Goal: Book appointment/travel/reservation

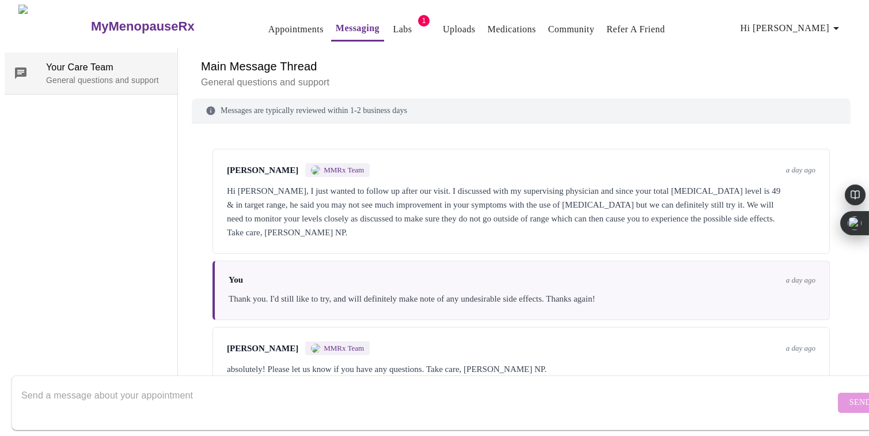
scroll to position [334, 0]
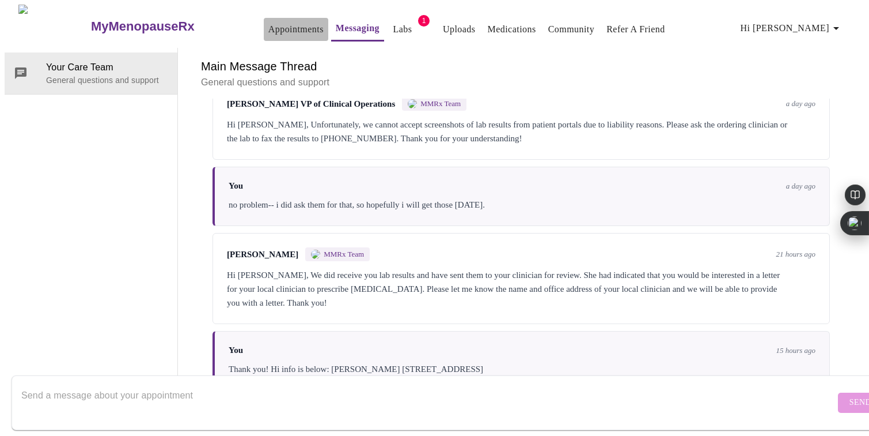
click at [268, 24] on link "Appointments" at bounding box center [295, 29] width 55 height 16
